Goal: Communication & Community: Ask a question

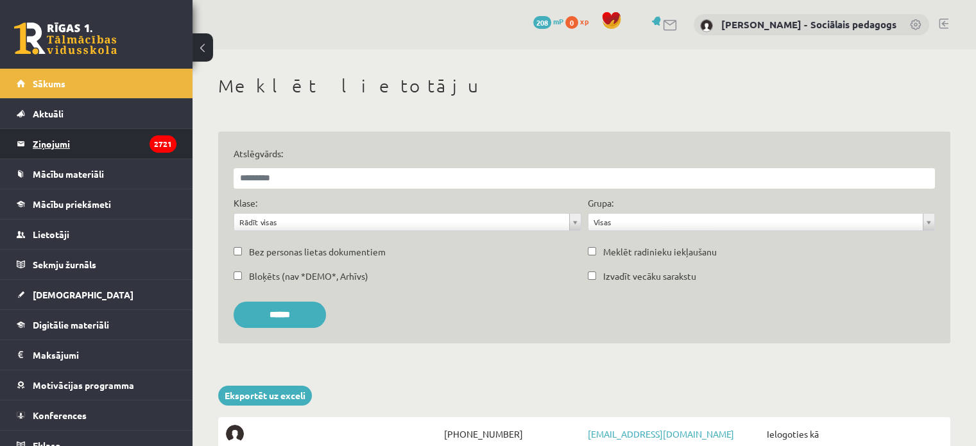
click at [69, 140] on legend "Ziņojumi 2721" at bounding box center [105, 144] width 144 height 30
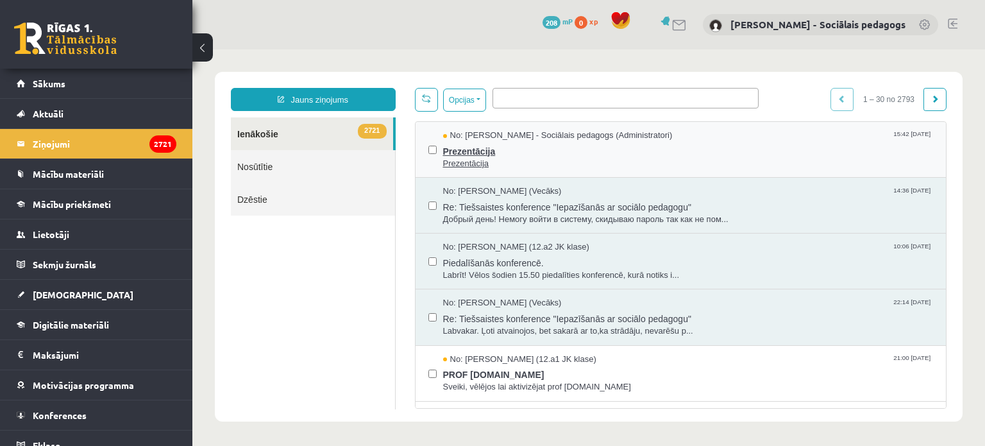
click at [485, 146] on span "Prezentācija" at bounding box center [688, 150] width 491 height 16
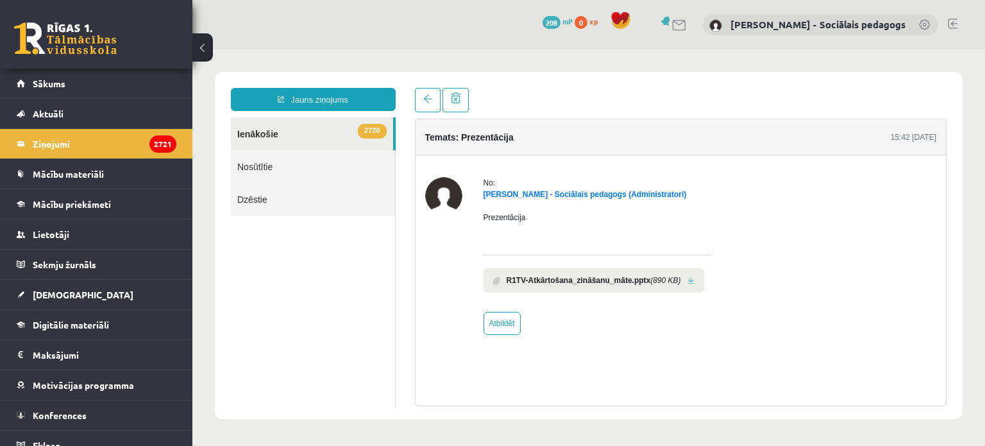
click at [688, 281] on link at bounding box center [691, 281] width 7 height 8
click at [82, 415] on span "Konferences" at bounding box center [60, 415] width 54 height 12
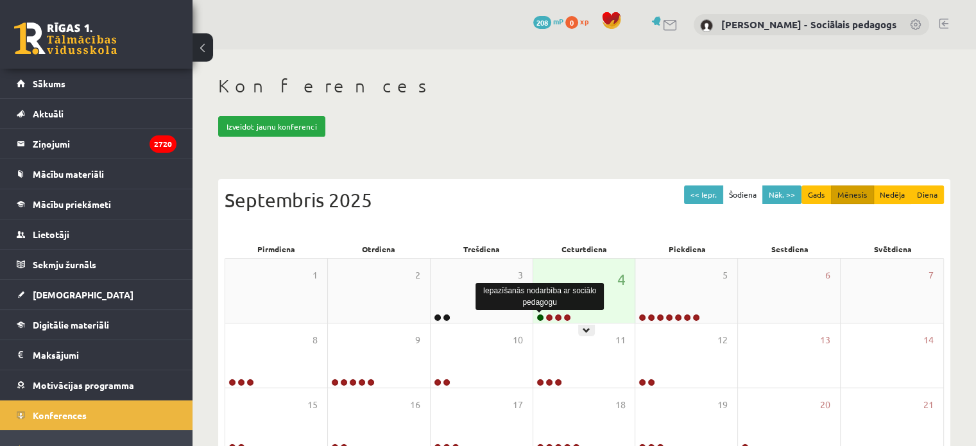
click at [539, 315] on link at bounding box center [540, 318] width 8 height 8
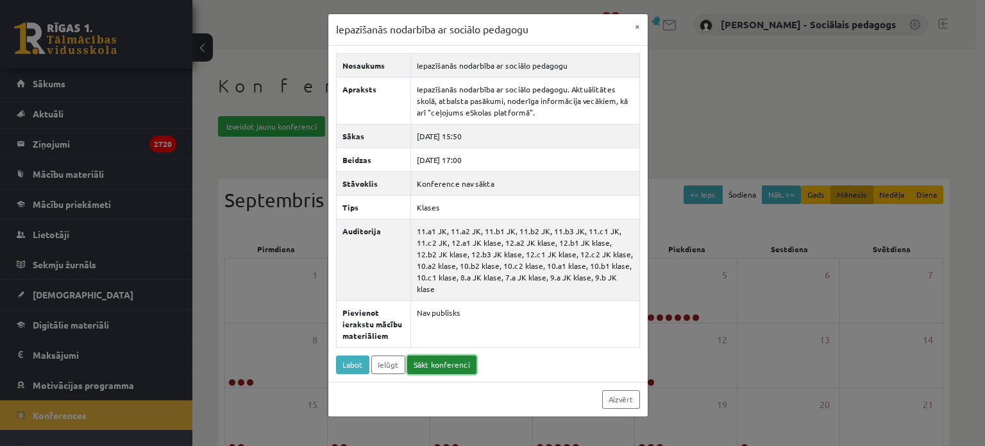
click at [456, 355] on link "Sākt konferenci" at bounding box center [441, 364] width 69 height 19
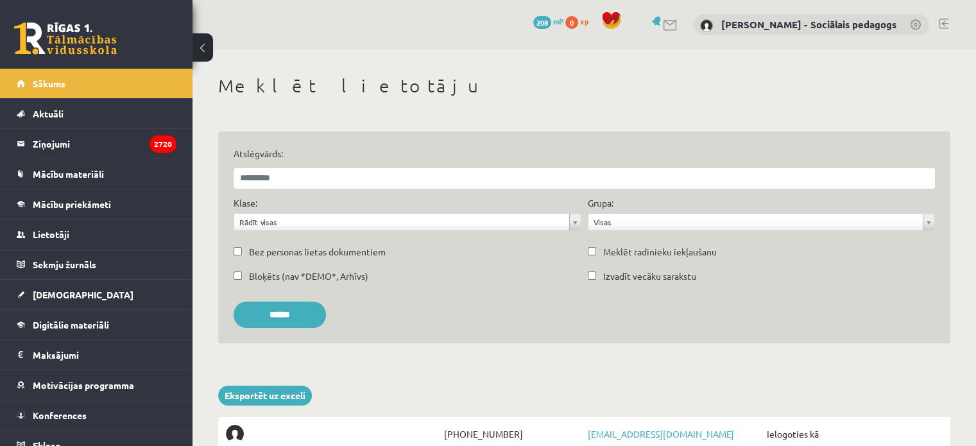
click at [277, 167] on div "Atslēgvārds:" at bounding box center [584, 168] width 708 height 42
click at [293, 173] on input "Atslēgvārds:" at bounding box center [584, 178] width 701 height 21
type input "**********"
click at [309, 312] on input "******" at bounding box center [280, 315] width 92 height 26
click at [845, 430] on link "Ivo Liepins" at bounding box center [854, 434] width 70 height 12
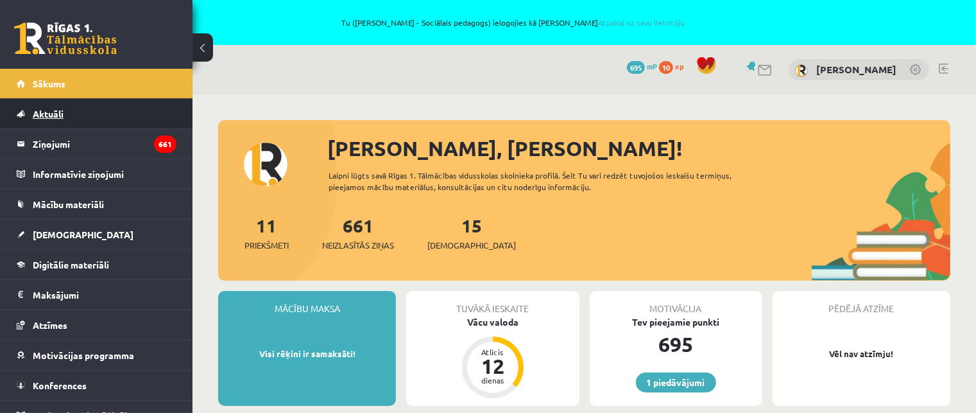
click at [51, 112] on span "Aktuāli" at bounding box center [48, 114] width 31 height 12
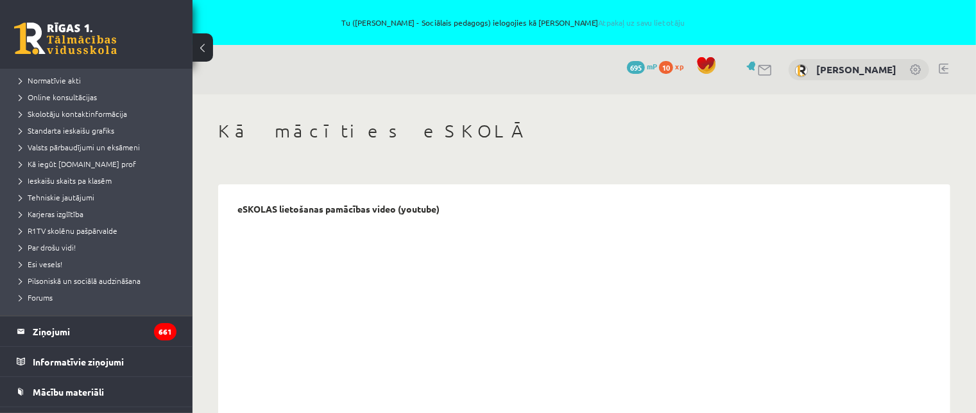
scroll to position [108, 0]
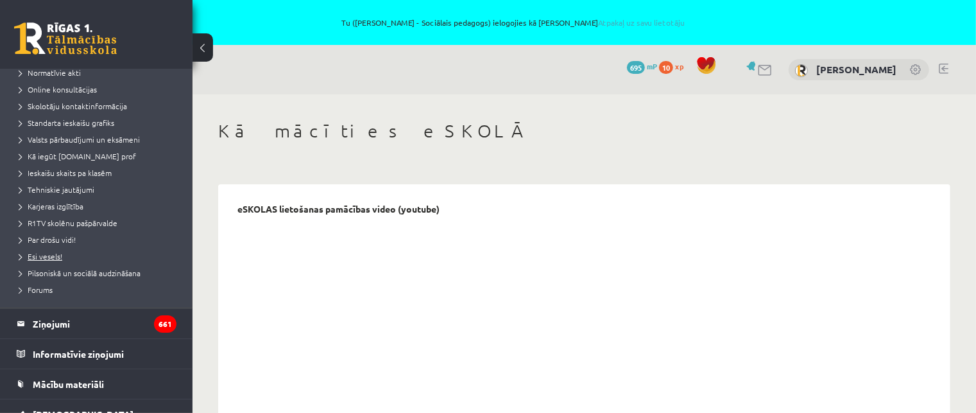
click at [55, 253] on span "Esi vesels!" at bounding box center [40, 256] width 43 height 10
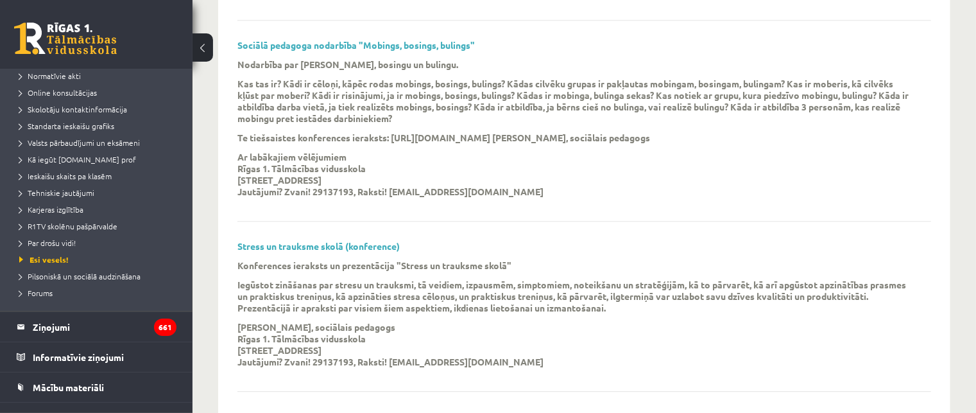
scroll to position [103, 0]
click at [64, 328] on legend "Ziņojumi 661" at bounding box center [105, 328] width 144 height 30
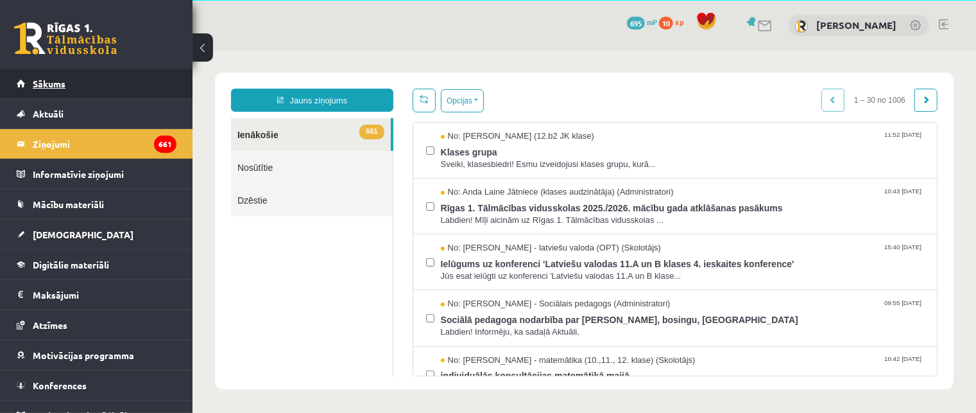
click at [62, 88] on link "Sākums" at bounding box center [97, 84] width 160 height 30
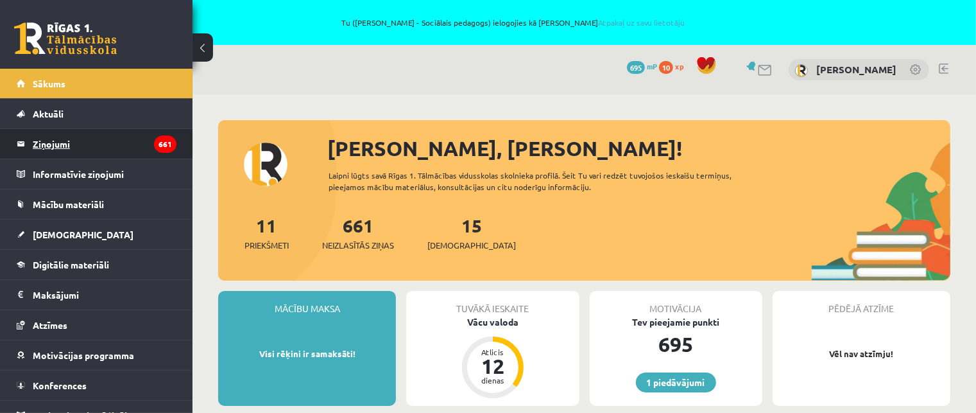
click at [64, 139] on legend "Ziņojumi 661" at bounding box center [105, 144] width 144 height 30
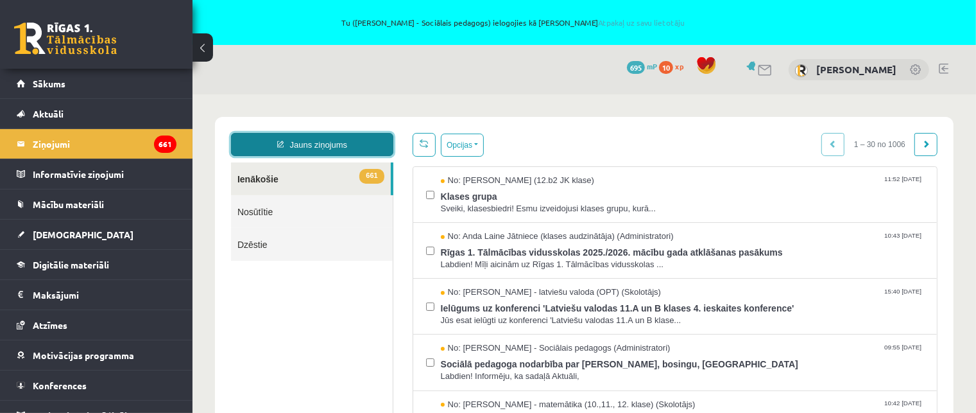
click at [324, 141] on link "Jauns ziņojums" at bounding box center [311, 143] width 162 height 23
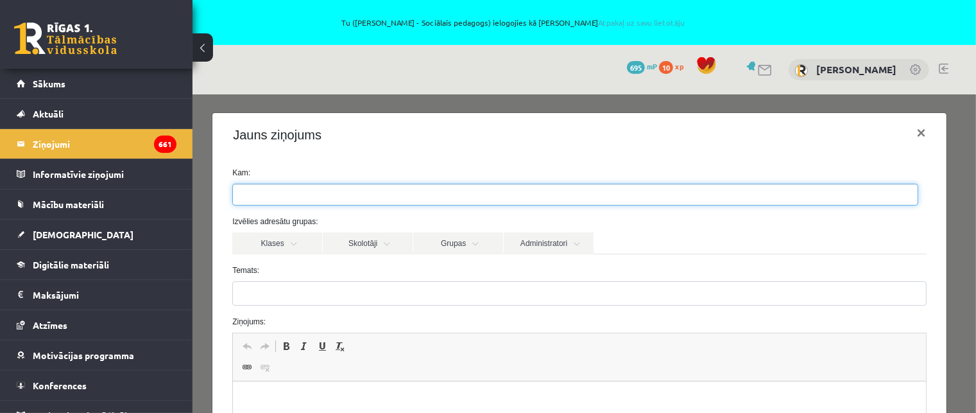
click at [371, 187] on ul at bounding box center [574, 193] width 685 height 21
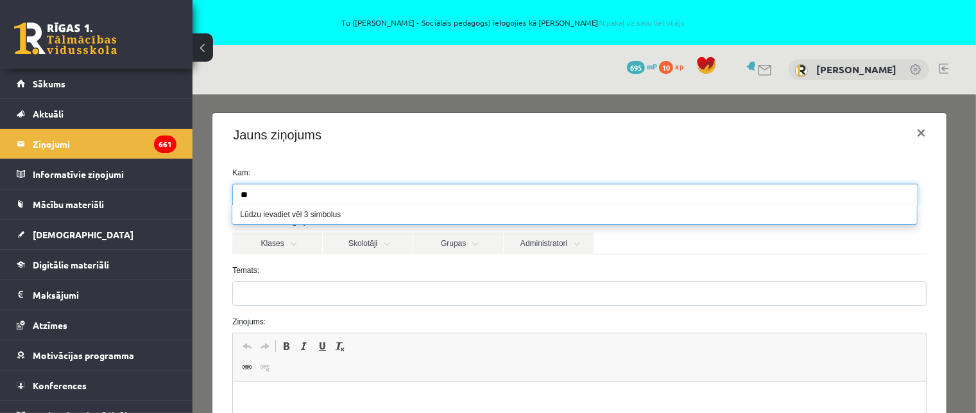
type input "*"
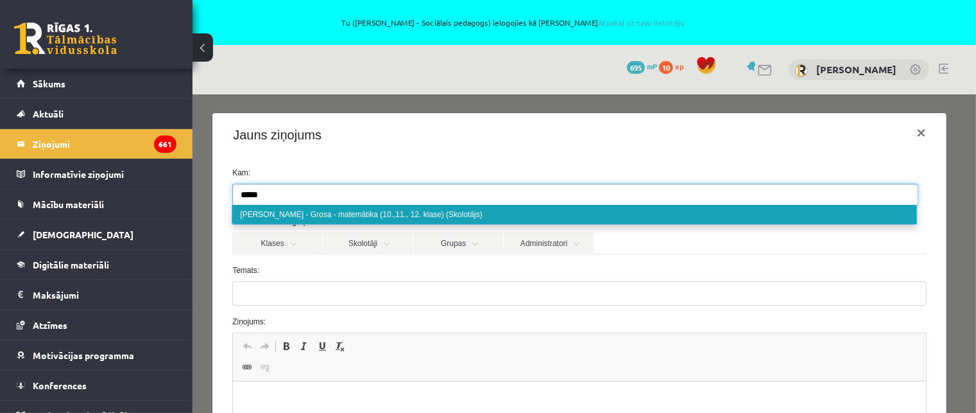
type input "*****"
click at [292, 190] on ul "*****" at bounding box center [574, 193] width 685 height 21
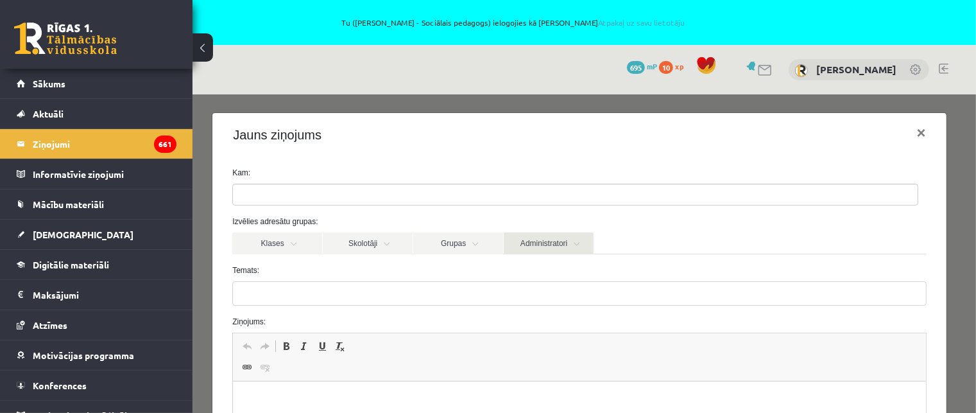
click at [543, 244] on link "Administratori" at bounding box center [548, 243] width 90 height 22
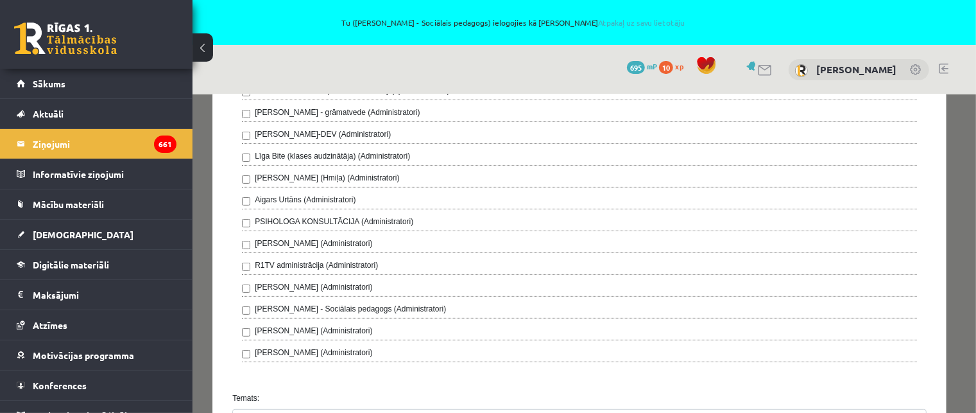
scroll to position [301, 0]
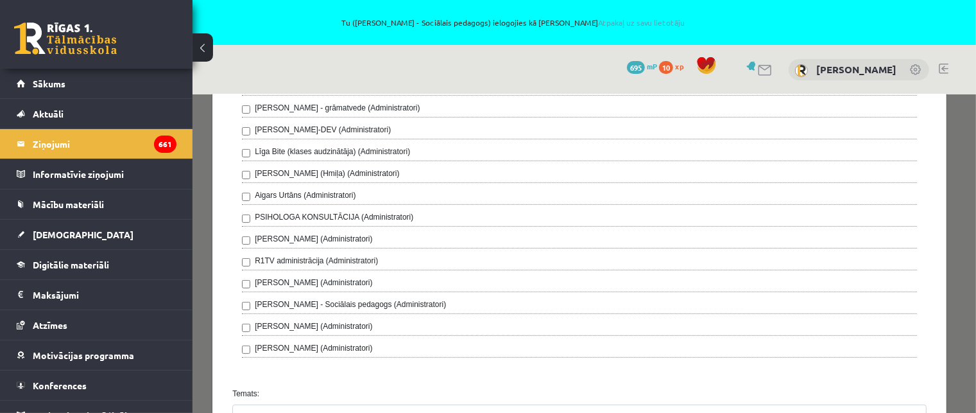
drag, startPoint x: 973, startPoint y: 160, endPoint x: 1177, endPoint y: 358, distance: 284.0
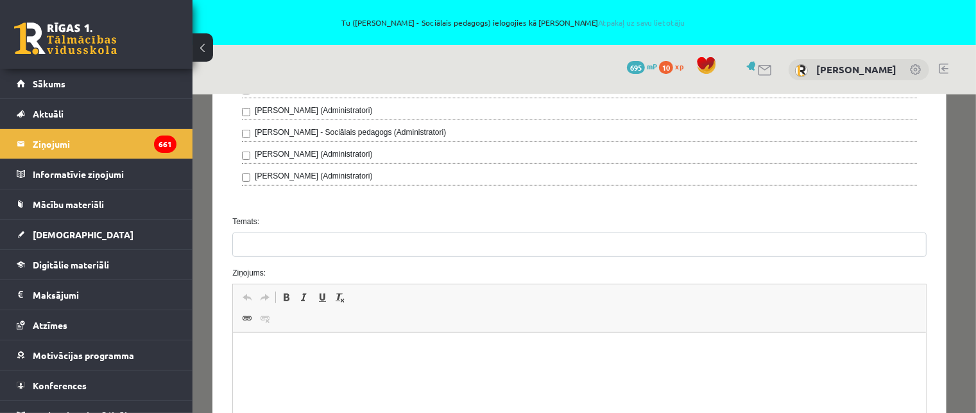
scroll to position [474, 0]
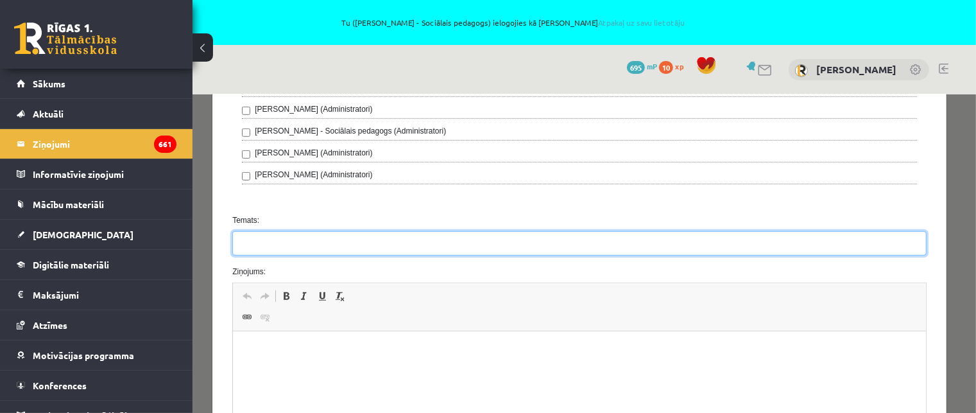
click at [496, 232] on input "Temats:" at bounding box center [579, 242] width 694 height 24
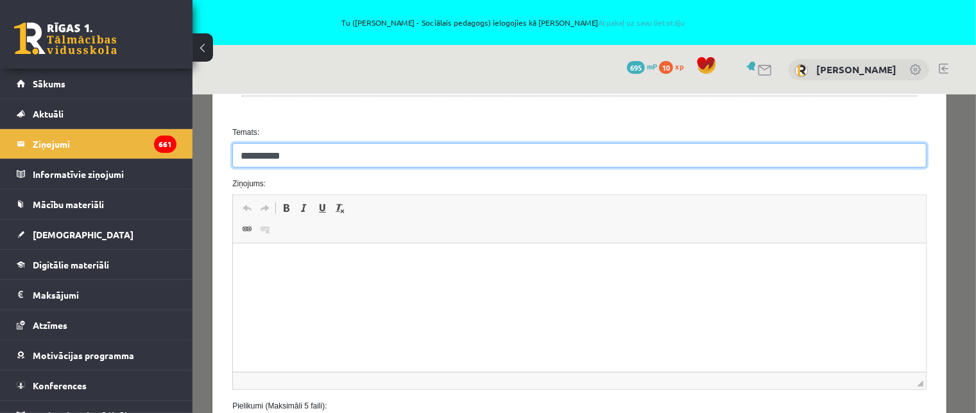
scroll to position [568, 0]
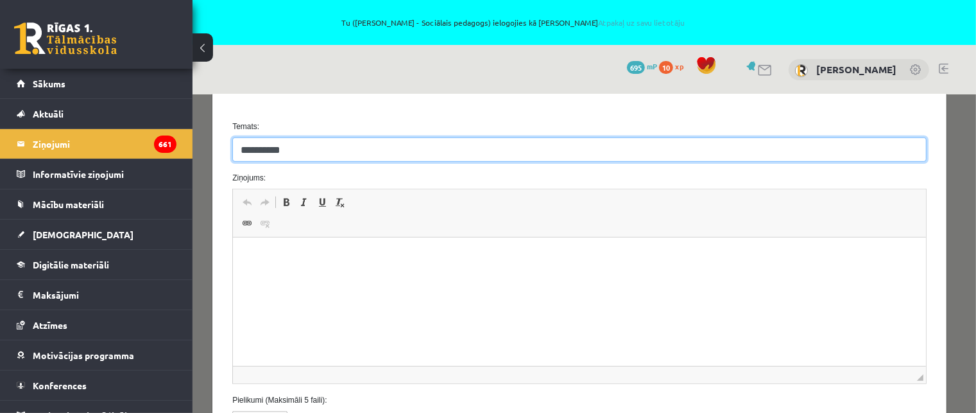
type input "**********"
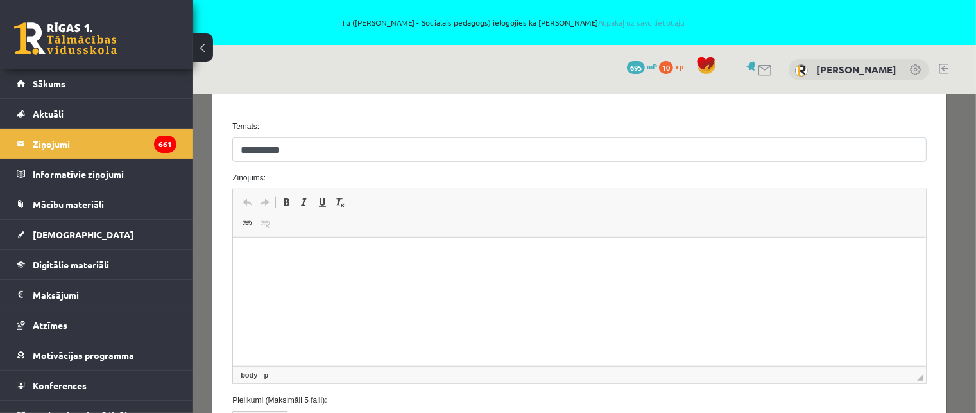
click at [620, 273] on html at bounding box center [579, 256] width 693 height 39
click at [51, 82] on span "Sākums" at bounding box center [49, 84] width 33 height 12
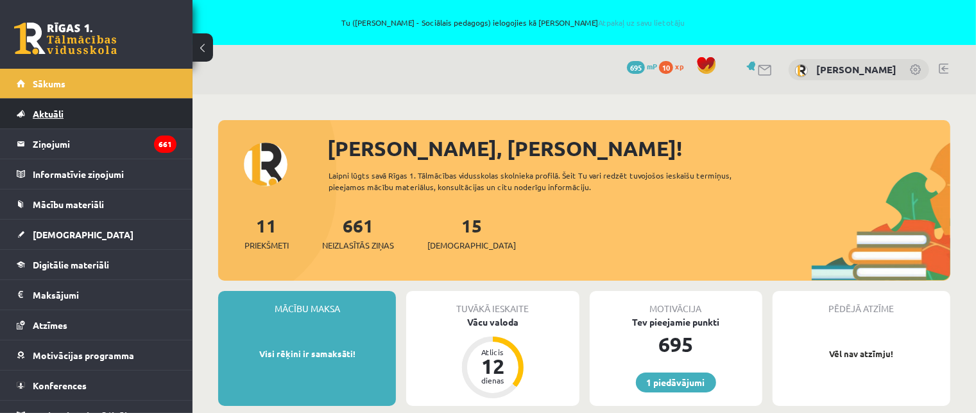
click at [39, 112] on span "Aktuāli" at bounding box center [48, 114] width 31 height 12
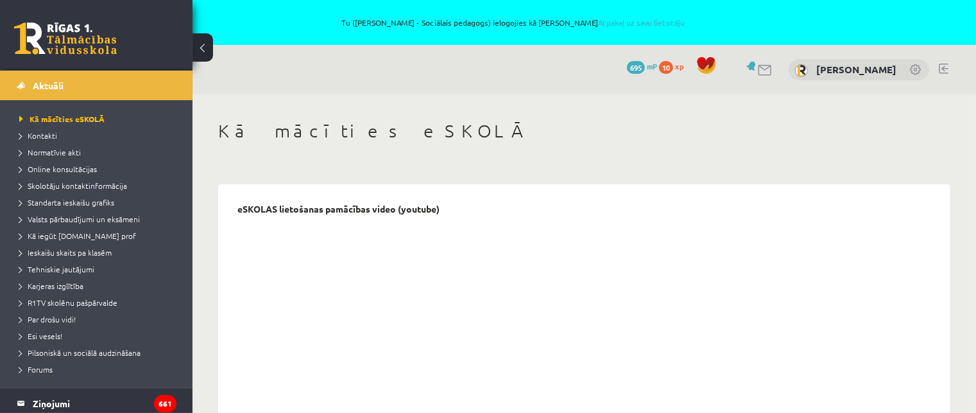
scroll to position [30, 0]
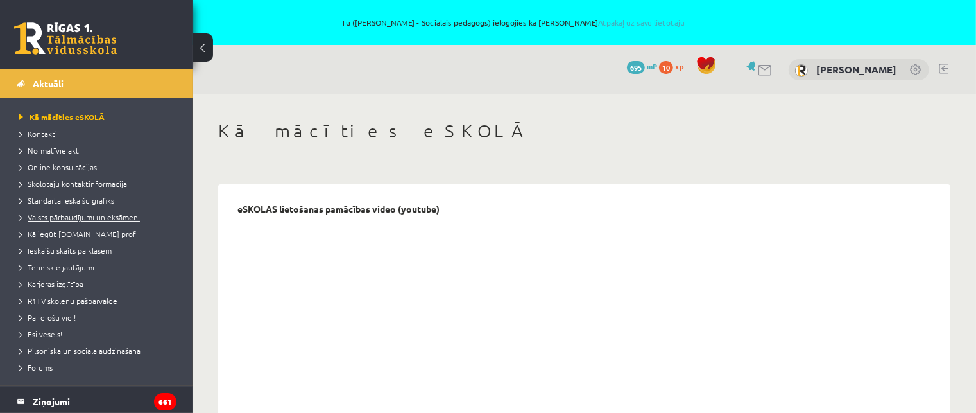
click at [112, 214] on span "Valsts pārbaudījumi un eksāmeni" at bounding box center [79, 217] width 121 height 10
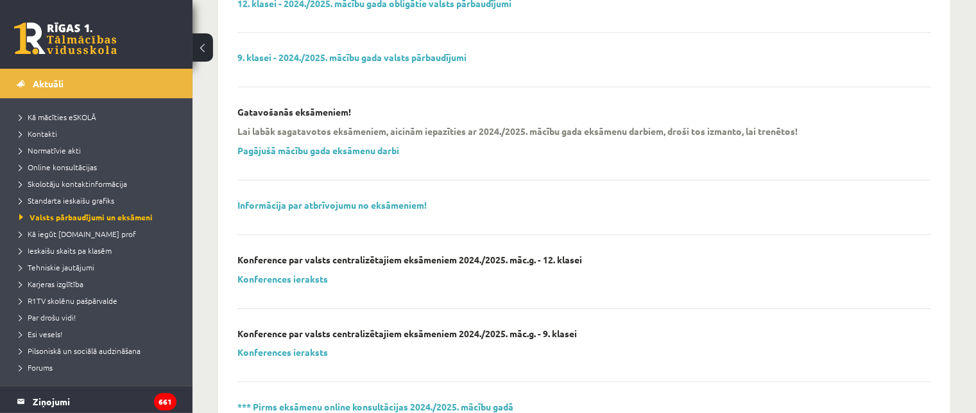
scroll to position [199, 0]
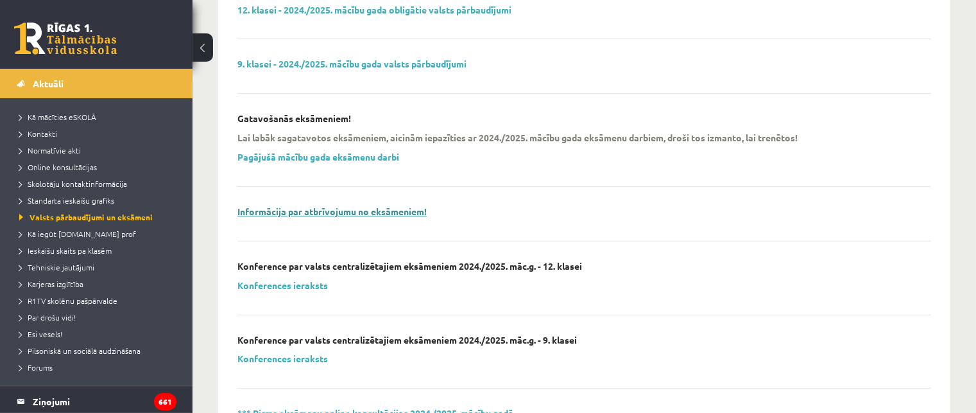
click at [401, 210] on link "Informācija par atbrīvojumu no eksāmeniem!" at bounding box center [331, 211] width 189 height 12
click at [108, 182] on span "Skolotāju kontaktinformācija" at bounding box center [73, 183] width 108 height 10
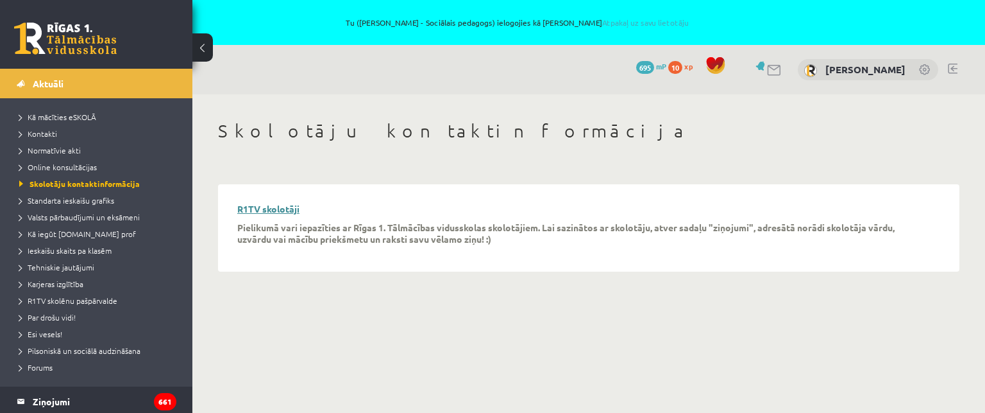
click at [280, 207] on link "R1TV skolotāji" at bounding box center [268, 209] width 62 height 12
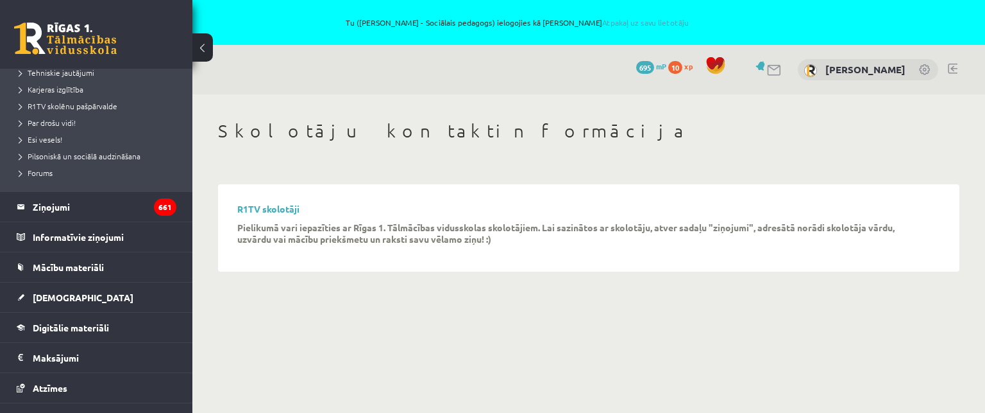
scroll to position [244, 0]
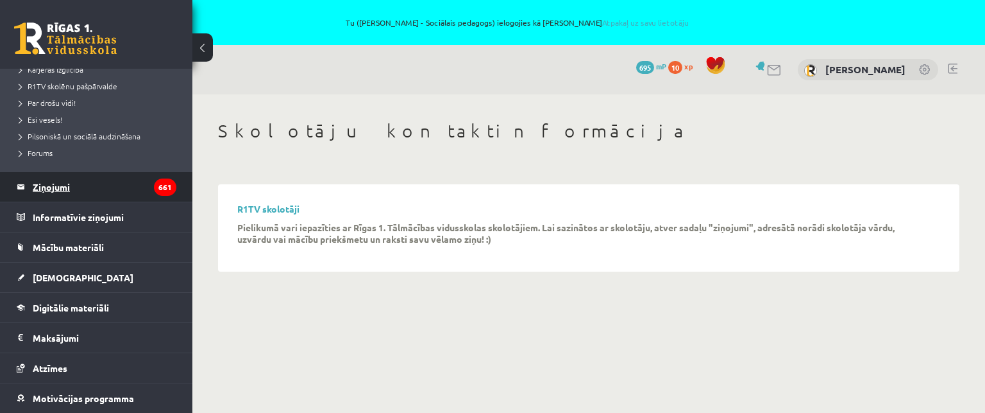
click at [67, 189] on legend "Ziņojumi 661" at bounding box center [105, 187] width 144 height 30
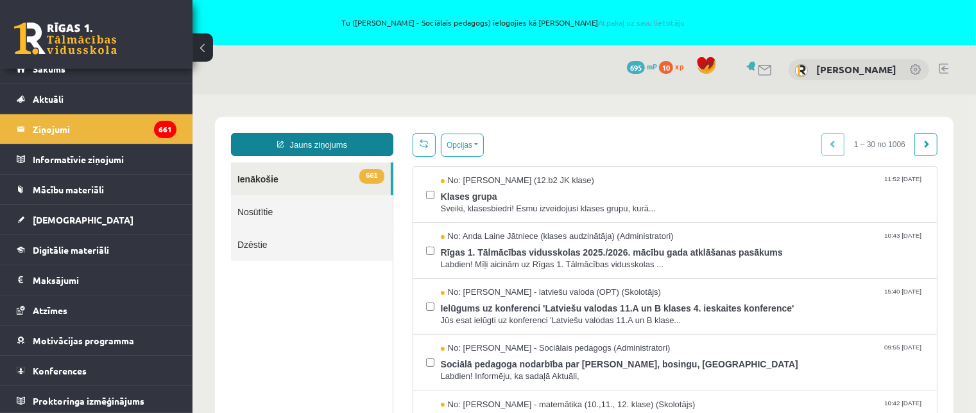
click at [327, 135] on link "Jauns ziņojums" at bounding box center [311, 143] width 162 height 23
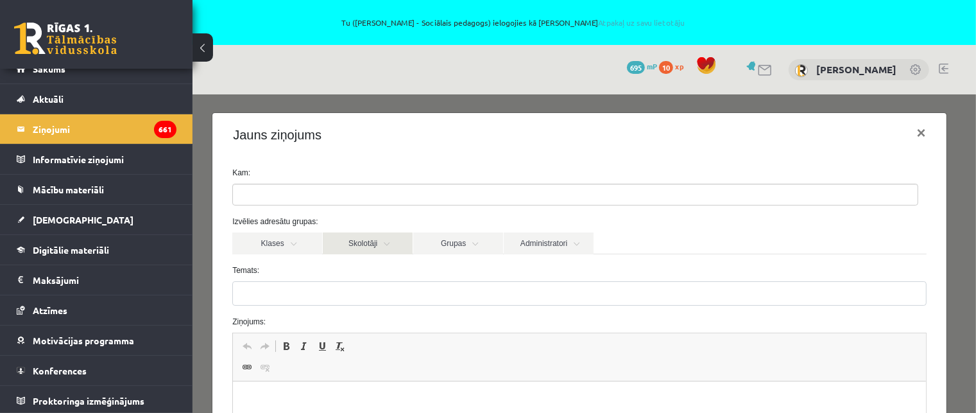
click at [373, 245] on link "Skolotāji" at bounding box center [367, 243] width 90 height 22
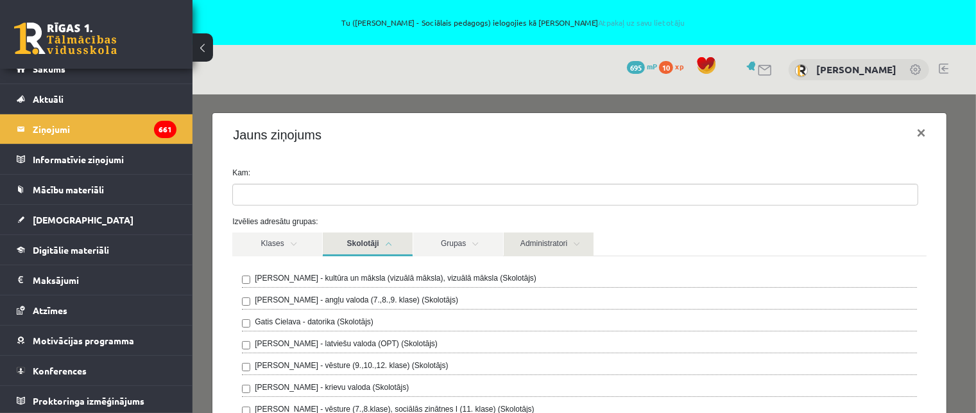
click at [553, 238] on link "Administratori" at bounding box center [548, 244] width 90 height 24
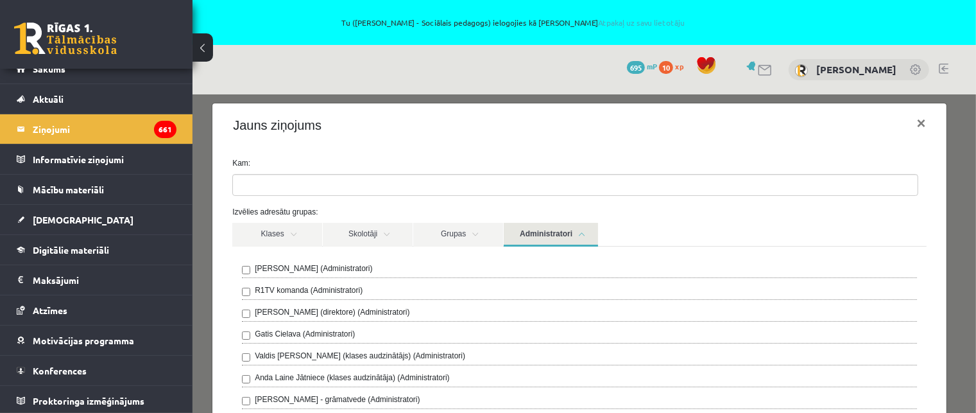
scroll to position [8, 0]
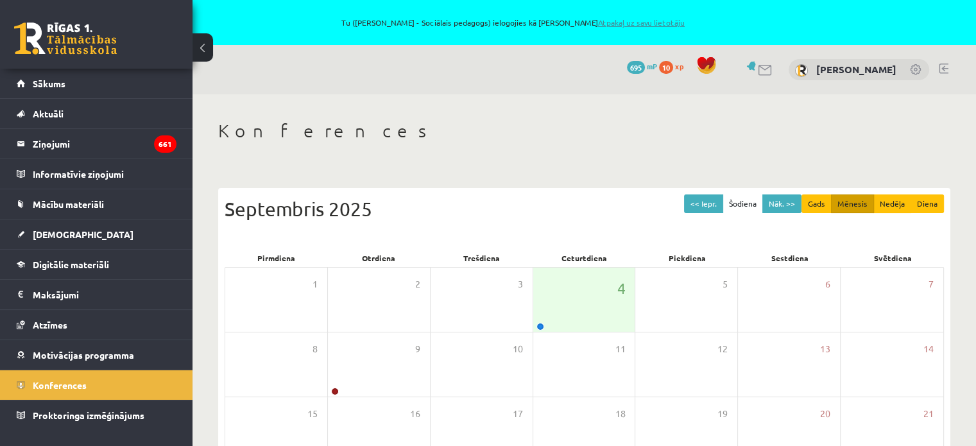
click at [633, 24] on link "Atpakaļ uz savu lietotāju" at bounding box center [641, 22] width 87 height 10
